Goal: Check status: Check status

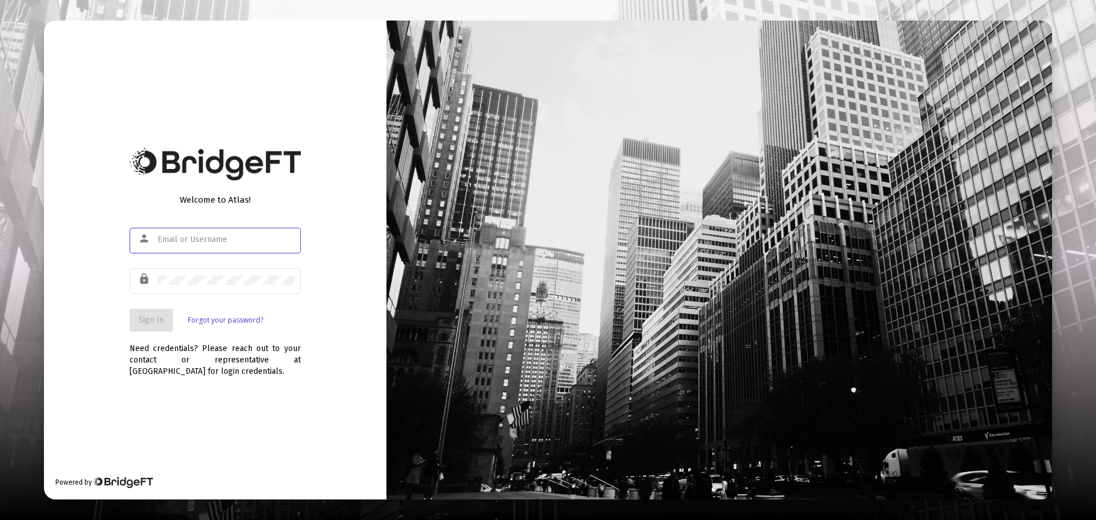
click at [231, 240] on input "text" at bounding box center [226, 239] width 137 height 9
click at [230, 241] on input "text" at bounding box center [226, 239] width 137 height 9
type input "[EMAIL_ADDRESS][DOMAIN_NAME]"
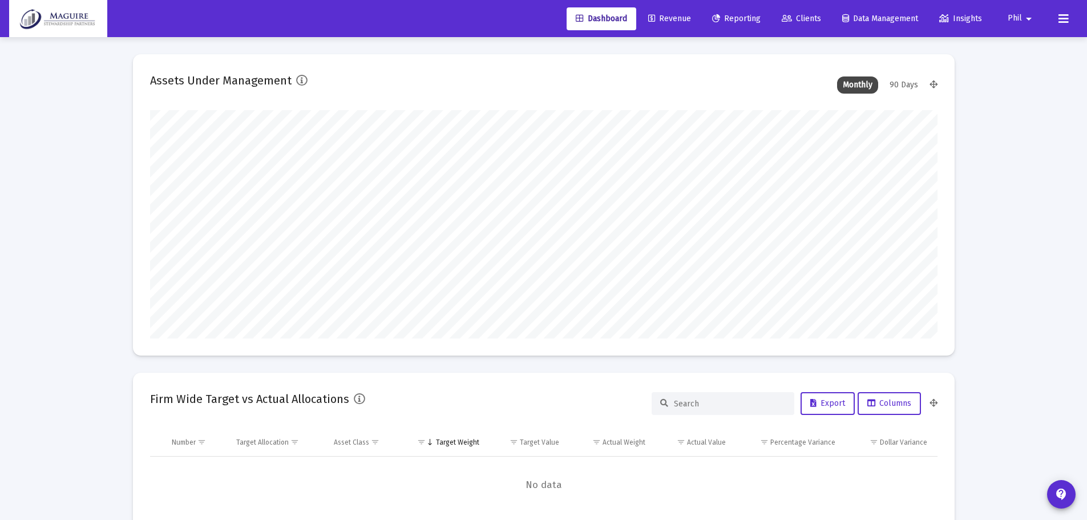
scroll to position [228, 788]
type input "[DATE]"
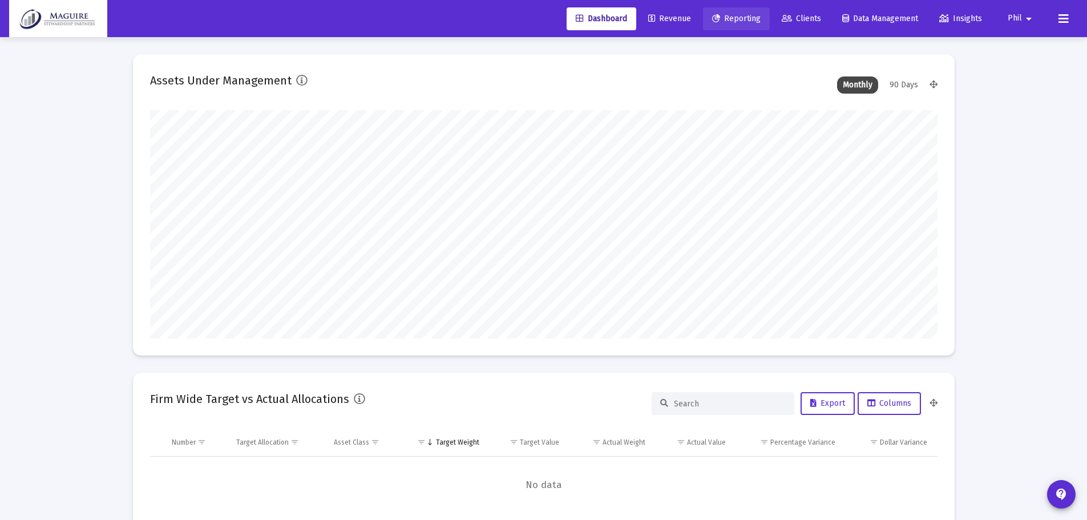
click at [730, 21] on span "Reporting" at bounding box center [736, 19] width 49 height 10
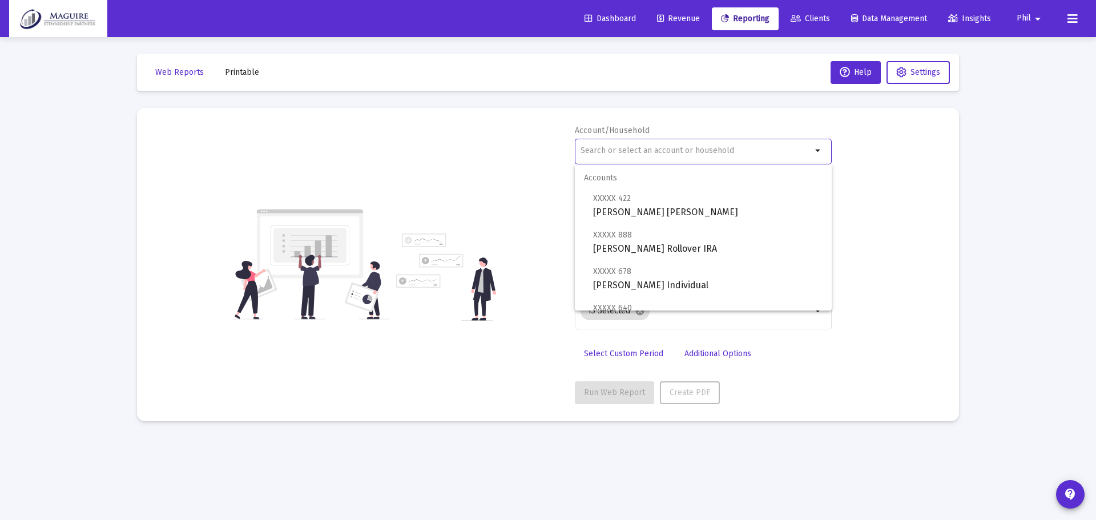
click at [667, 150] on input "text" at bounding box center [695, 150] width 231 height 9
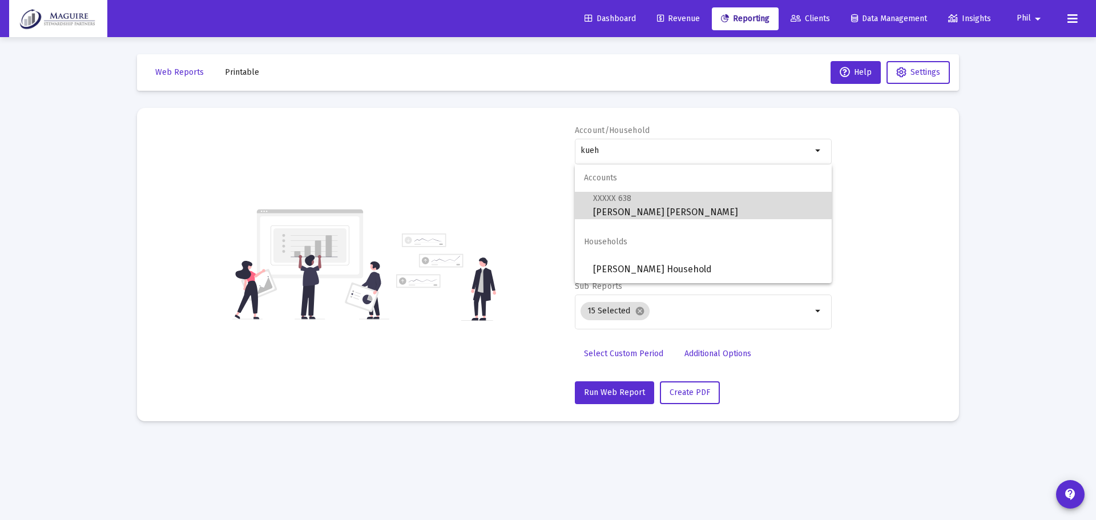
click at [619, 207] on span "XXXXX 638 [PERSON_NAME] [PERSON_NAME]" at bounding box center [707, 205] width 229 height 28
type input "[PERSON_NAME] [PERSON_NAME]"
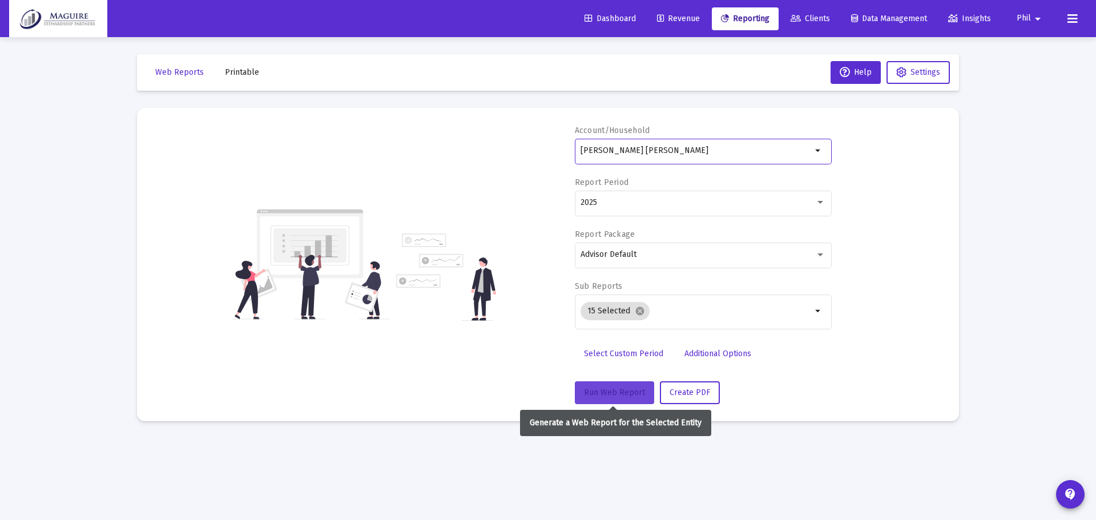
click at [608, 395] on span "Run Web Report" at bounding box center [614, 392] width 61 height 10
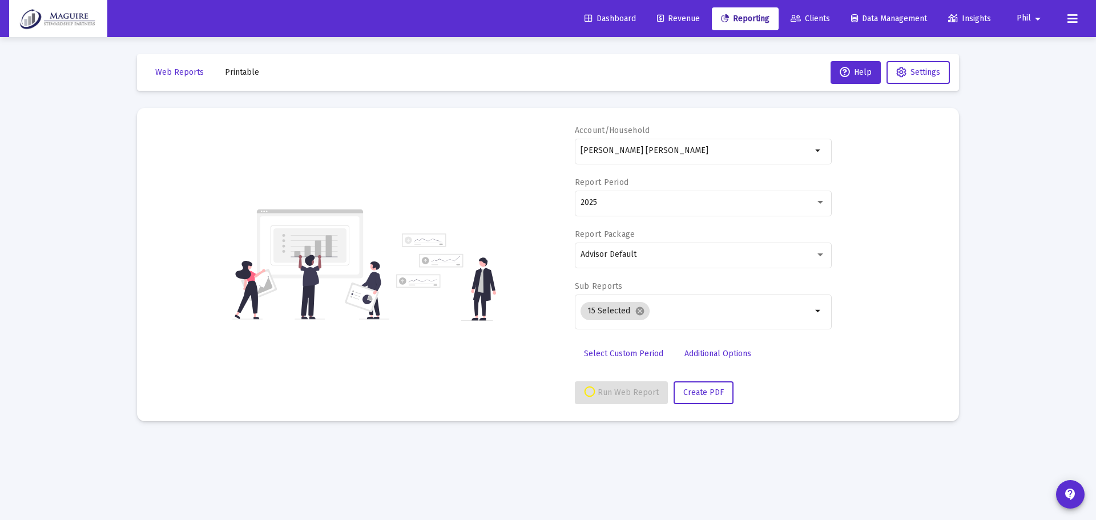
select select "View all"
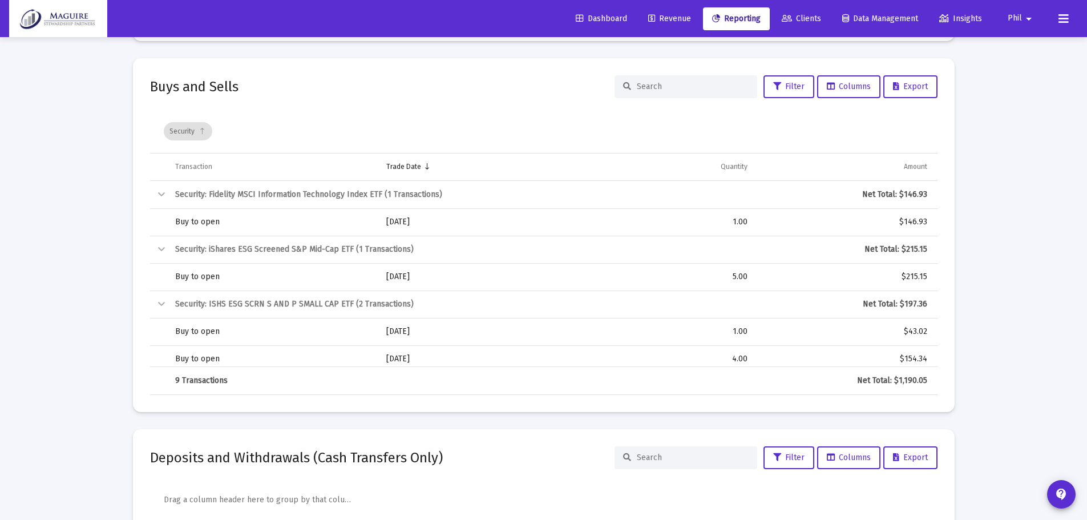
scroll to position [2853, 0]
